Goal: Transaction & Acquisition: Purchase product/service

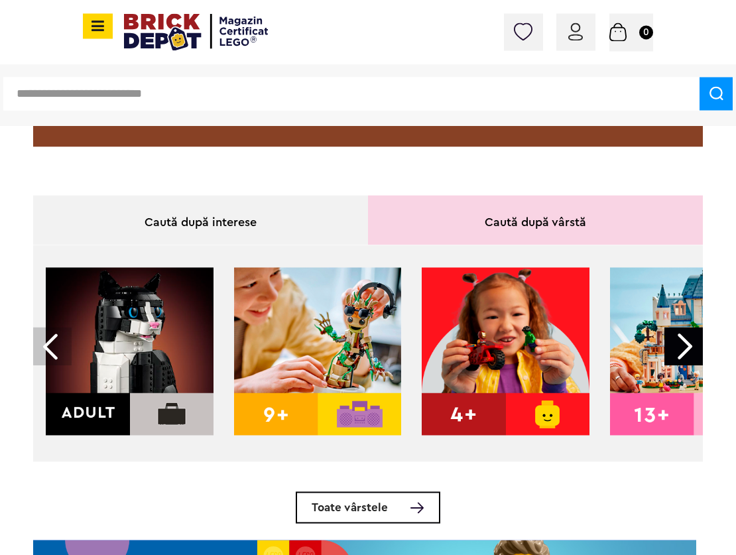
scroll to position [358, 0]
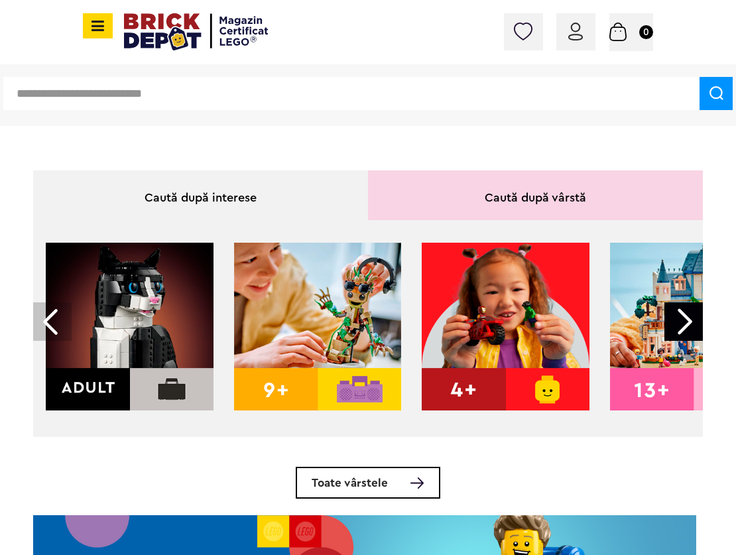
click at [681, 323] on div at bounding box center [683, 321] width 38 height 38
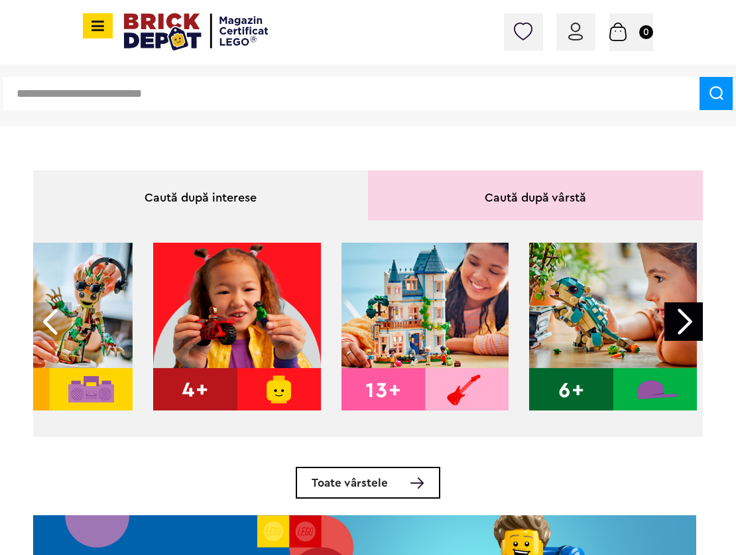
click at [412, 323] on img at bounding box center [425, 327] width 168 height 168
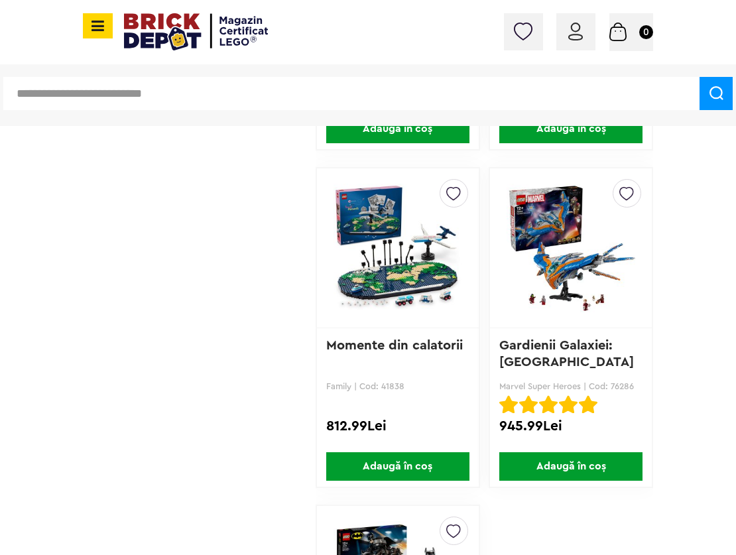
scroll to position [3579, 0]
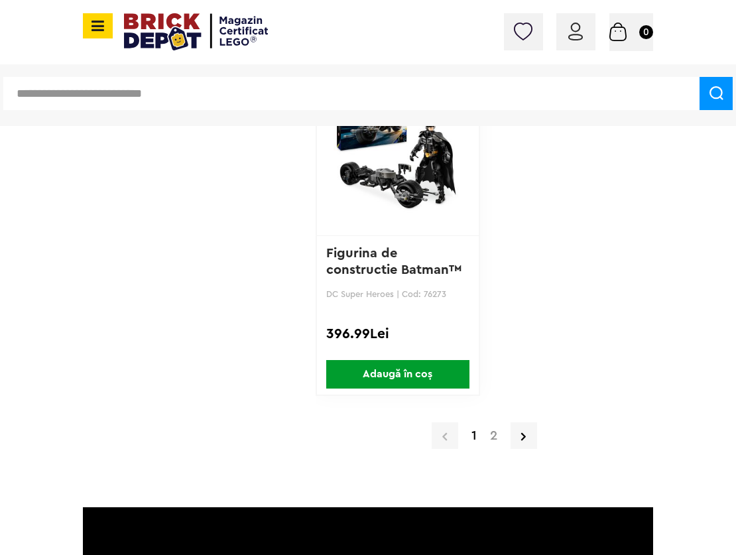
click at [491, 437] on a=13%2B&order=1&page=2"] "2" at bounding box center [493, 435] width 21 height 13
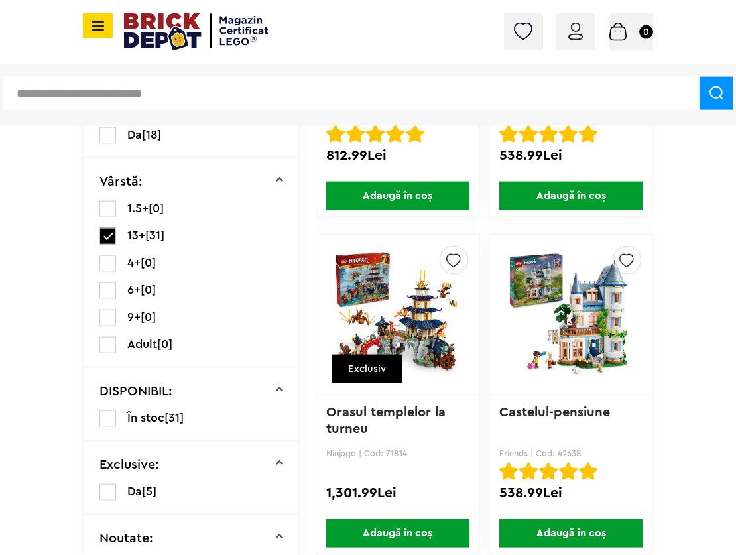
scroll to position [358, 0]
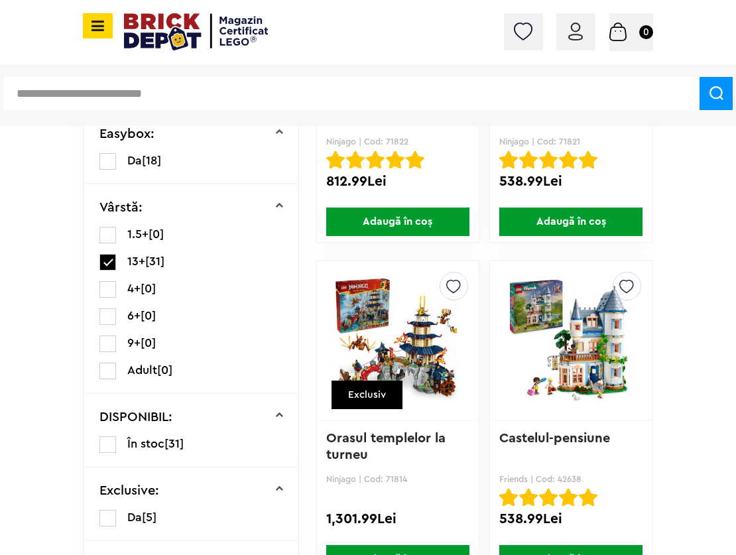
click at [112, 370] on label at bounding box center [107, 371] width 17 height 17
click at [105, 262] on label at bounding box center [107, 262] width 17 height 17
click at [109, 369] on label at bounding box center [107, 371] width 17 height 17
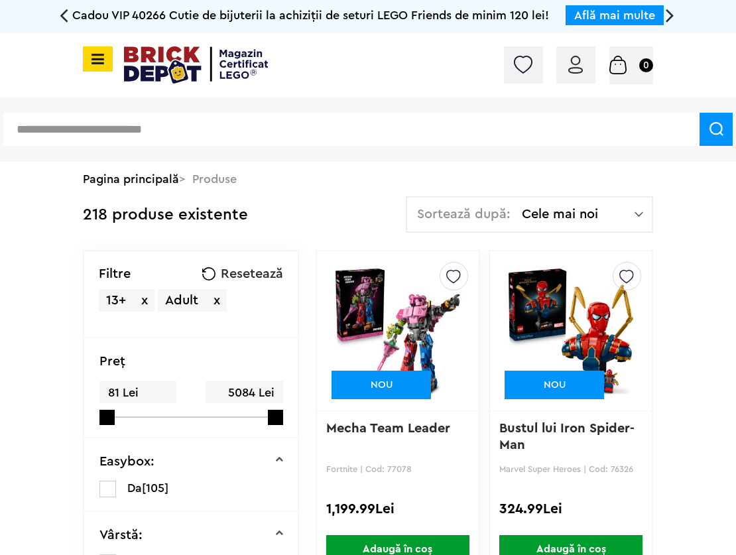
click at [141, 299] on span "x" at bounding box center [144, 300] width 7 height 13
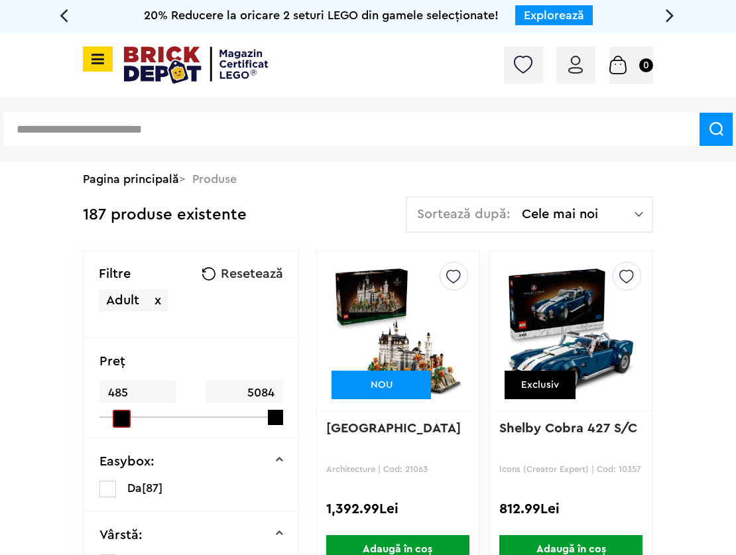
click at [113, 418] on span at bounding box center [122, 419] width 18 height 18
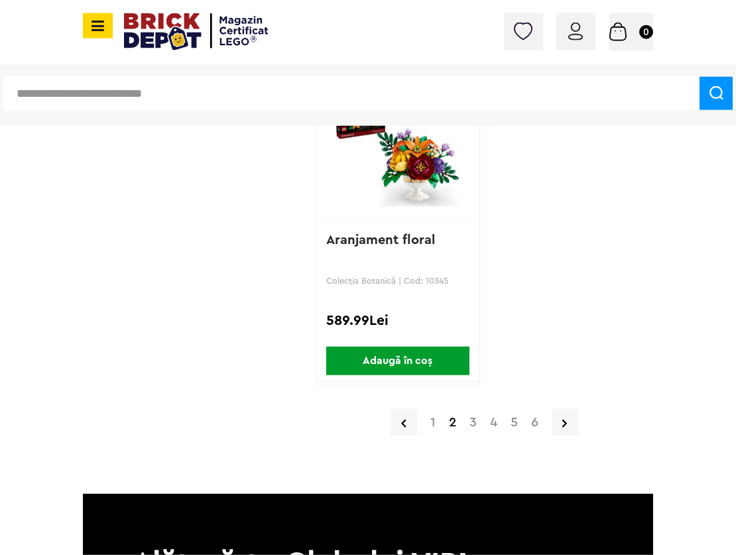
scroll to position [3651, 0]
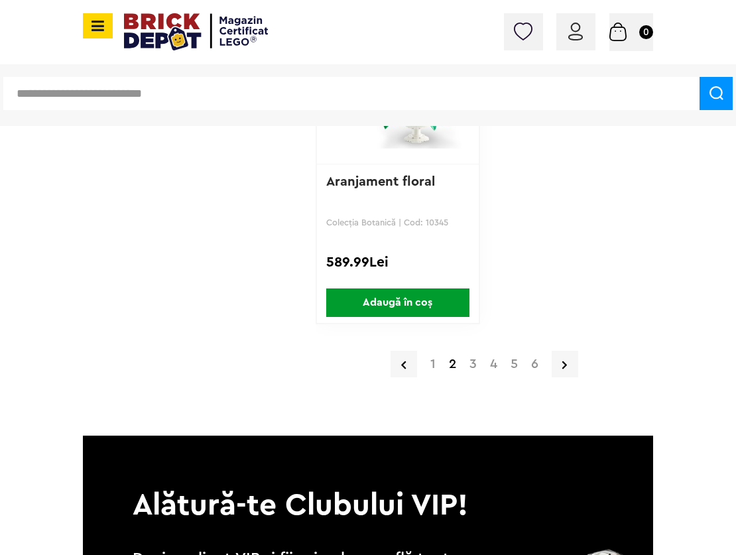
click at [474, 365] on a=Adult&max=5084&min=485&order=1&page=3"] "3" at bounding box center [473, 363] width 21 height 13
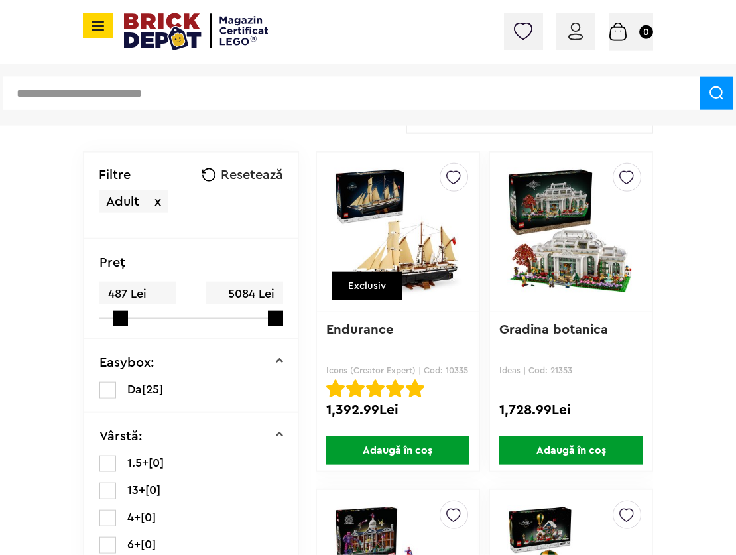
scroll to position [143, 0]
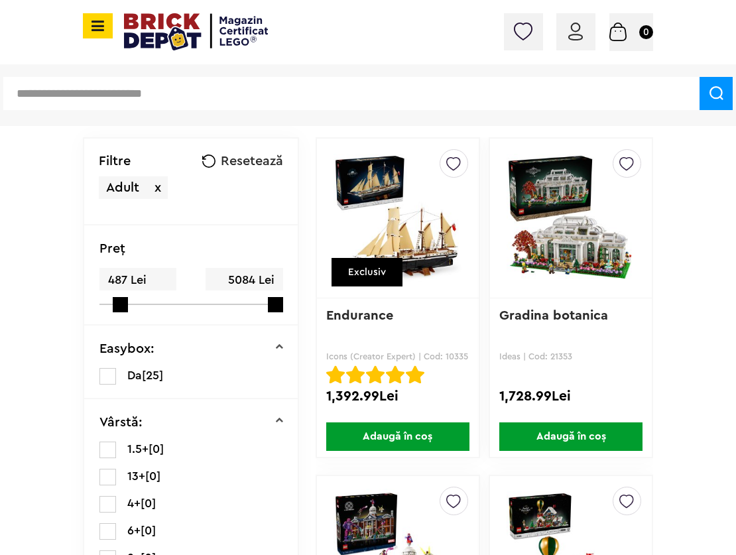
click at [413, 235] on img at bounding box center [397, 218] width 129 height 186
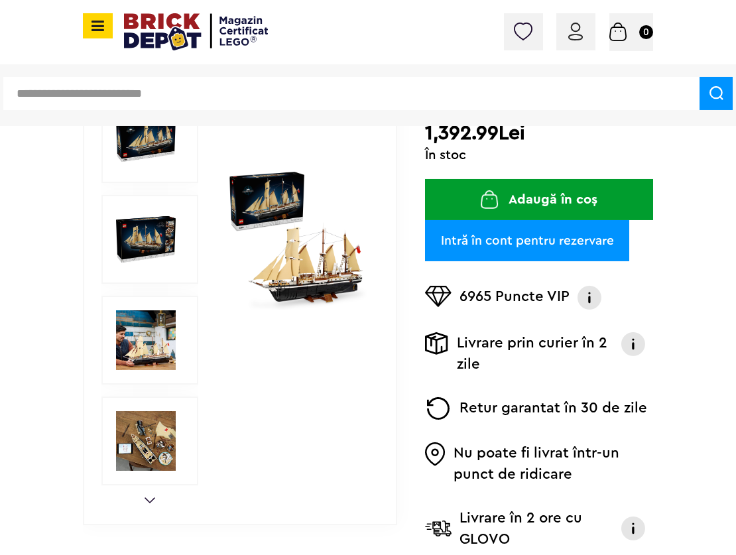
scroll to position [286, 0]
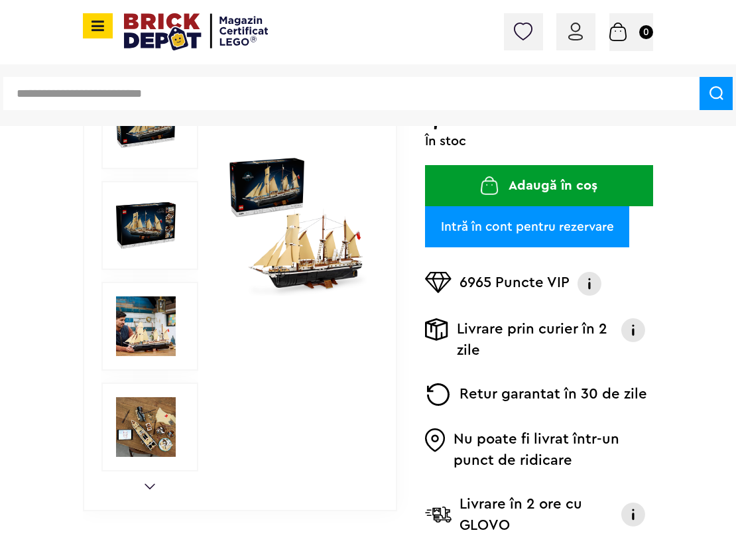
click at [134, 335] on img at bounding box center [146, 326] width 60 height 60
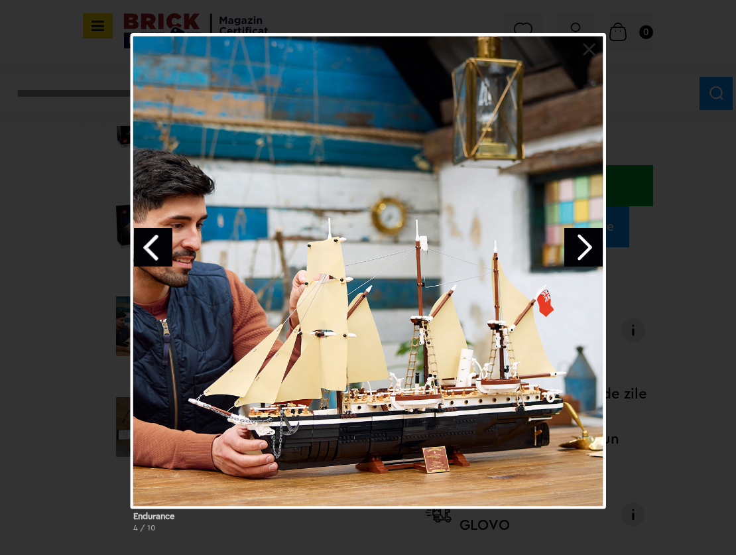
click at [441, 365] on div at bounding box center [368, 270] width 475 height 475
click at [593, 247] on link "Next image" at bounding box center [583, 247] width 38 height 38
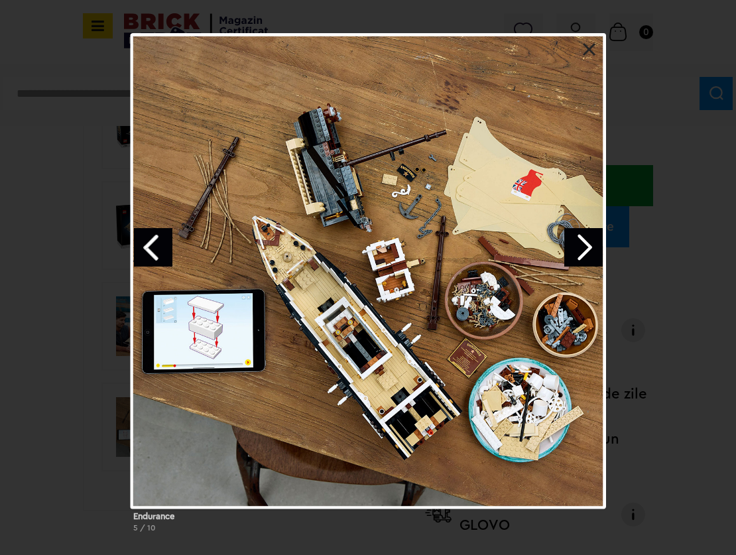
click at [587, 250] on link "Next image" at bounding box center [583, 247] width 38 height 38
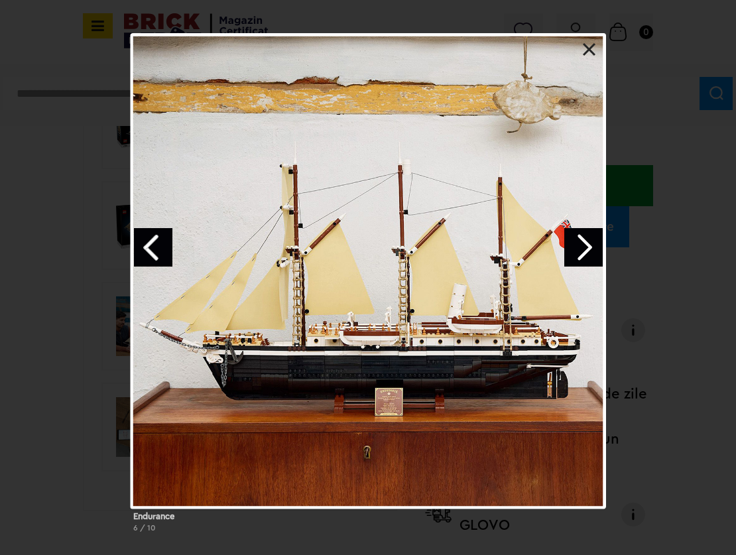
click at [587, 250] on link "Next image" at bounding box center [583, 247] width 38 height 38
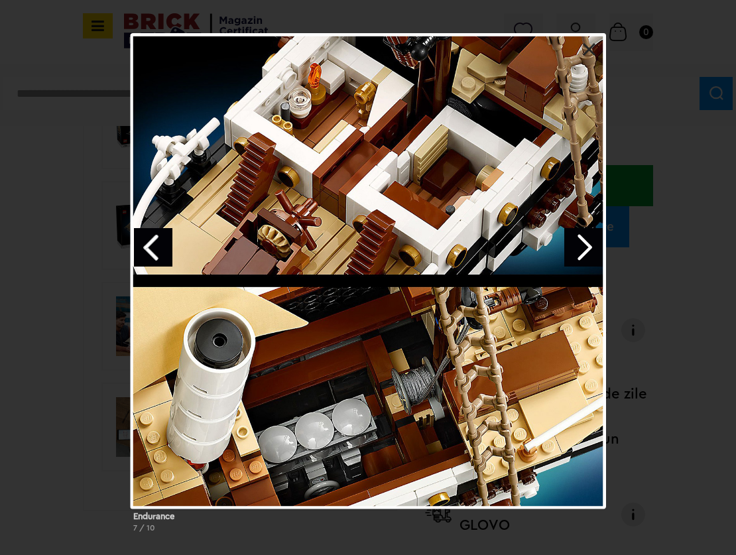
click at [586, 250] on link "Next image" at bounding box center [583, 247] width 38 height 38
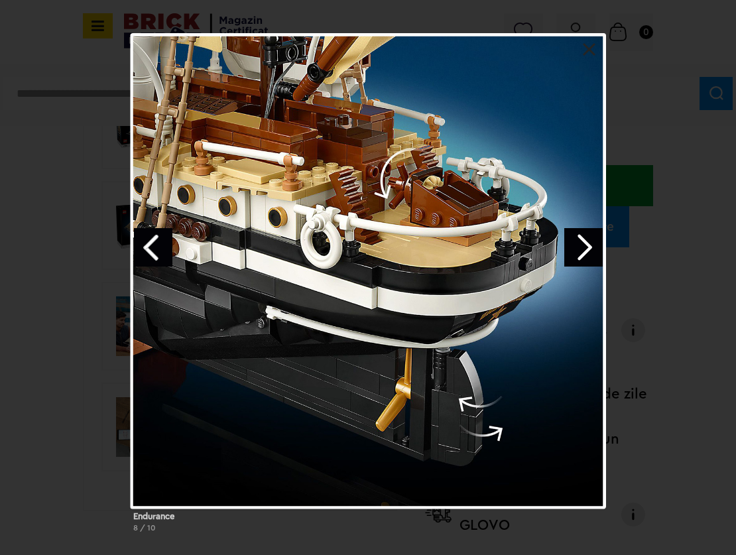
click at [586, 250] on link "Next image" at bounding box center [583, 247] width 38 height 38
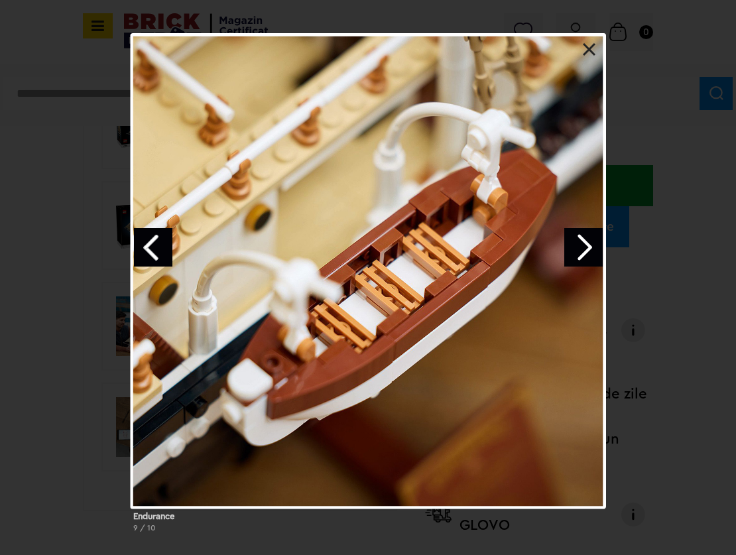
click at [586, 250] on link "Next image" at bounding box center [583, 247] width 38 height 38
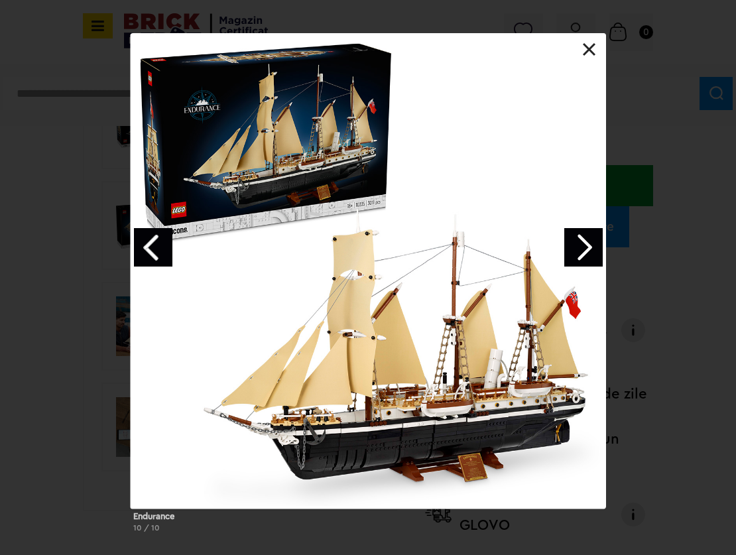
click at [588, 49] on link at bounding box center [589, 49] width 13 height 13
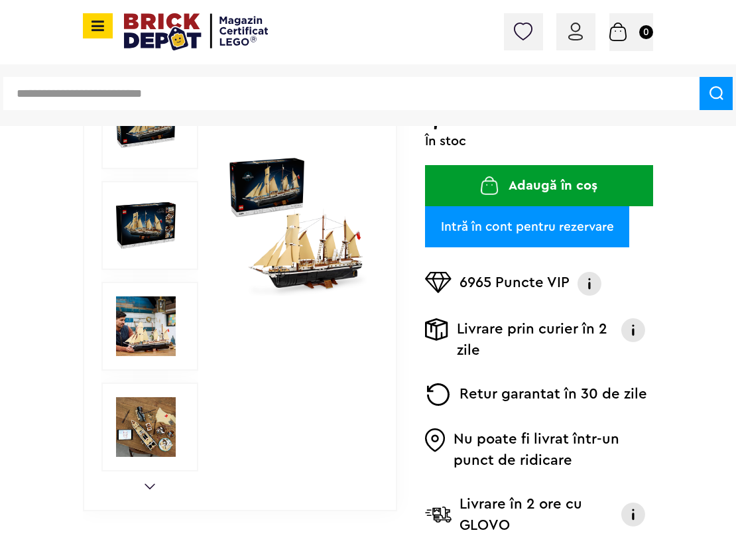
scroll to position [429, 0]
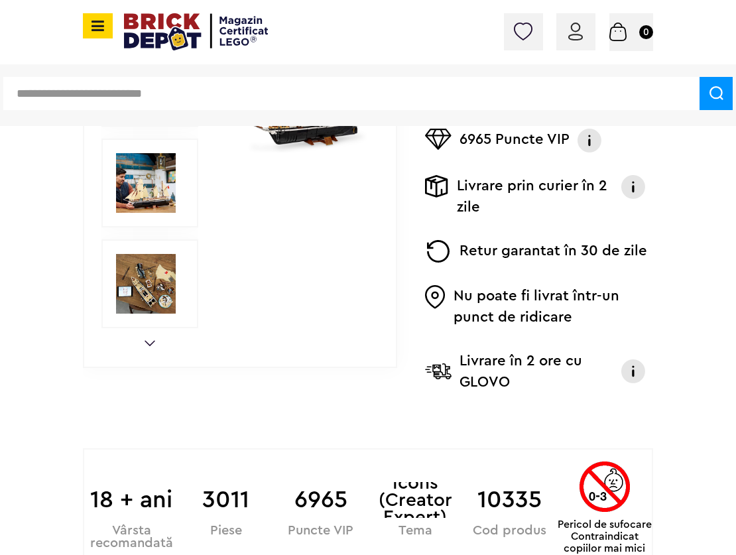
click at [148, 342] on link "Next" at bounding box center [149, 343] width 11 height 6
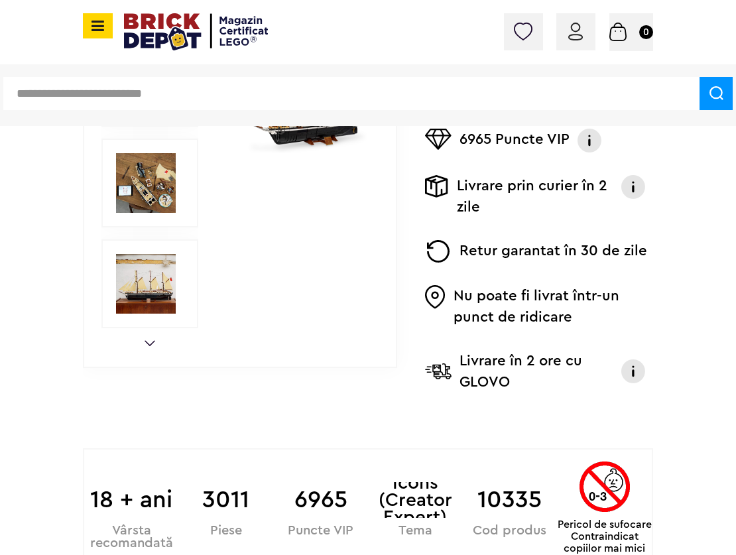
click at [148, 342] on link "Next" at bounding box center [149, 343] width 11 height 6
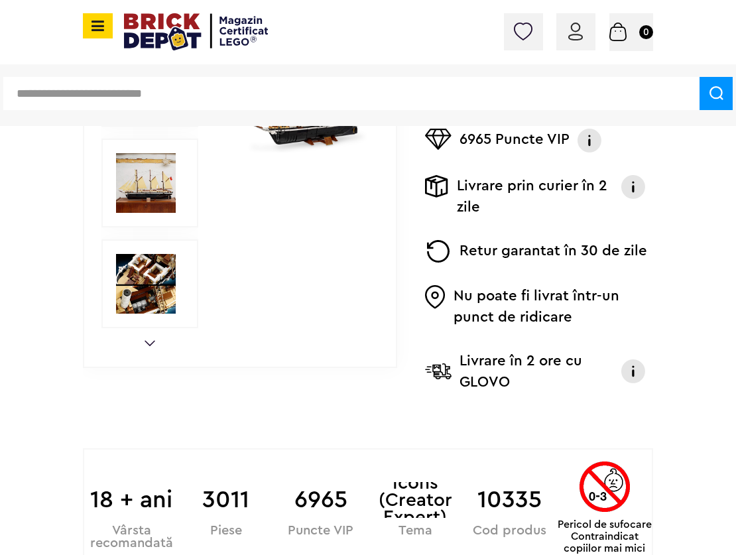
click at [148, 342] on link "Next" at bounding box center [149, 343] width 11 height 6
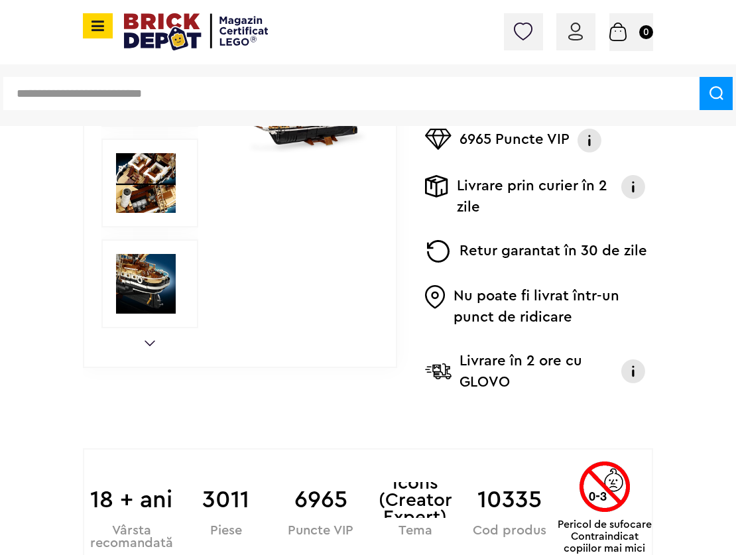
click at [148, 342] on link "Next" at bounding box center [149, 343] width 11 height 6
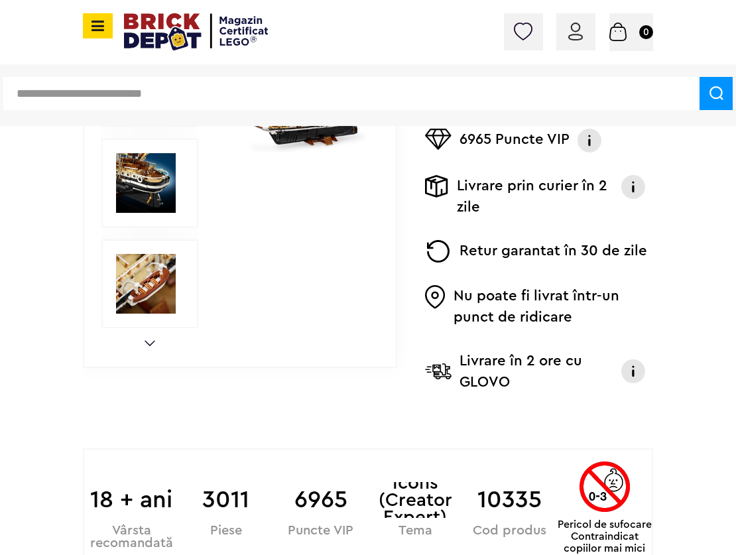
click at [148, 342] on link "Next" at bounding box center [149, 343] width 11 height 6
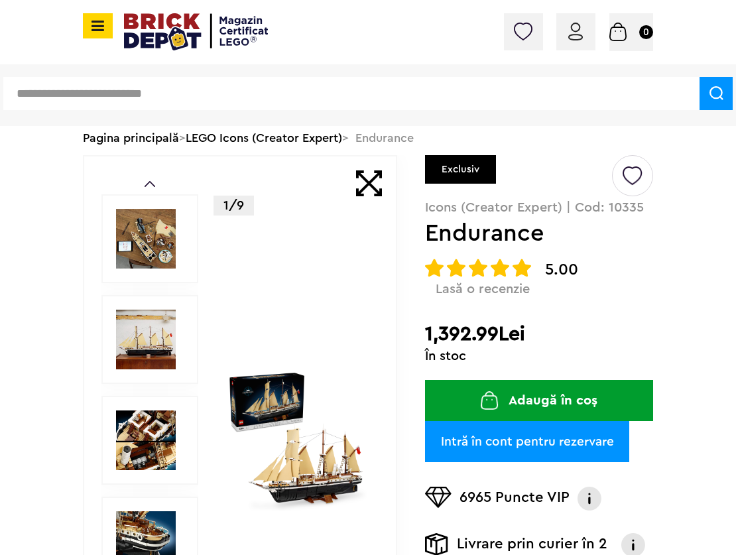
scroll to position [0, 0]
